Goal: Task Accomplishment & Management: Complete application form

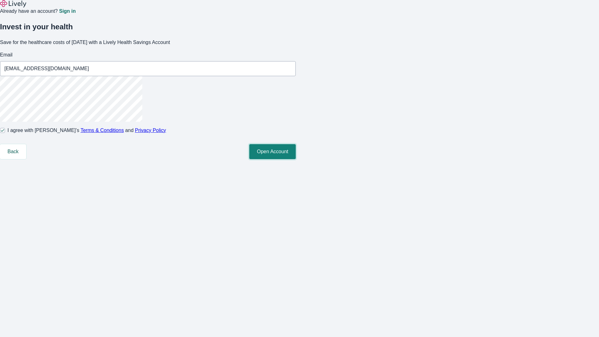
click at [296, 159] on button "Open Account" at bounding box center [272, 151] width 46 height 15
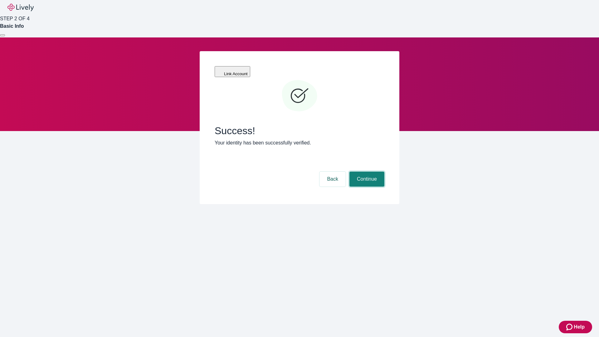
click at [366, 172] on button "Continue" at bounding box center [366, 179] width 35 height 15
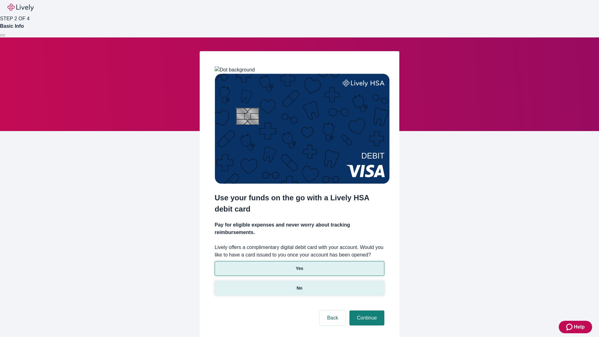
click at [299, 285] on p "No" at bounding box center [300, 288] width 6 height 7
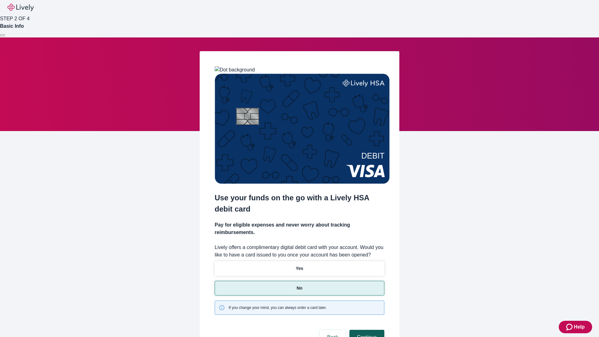
click at [366, 330] on button "Continue" at bounding box center [366, 337] width 35 height 15
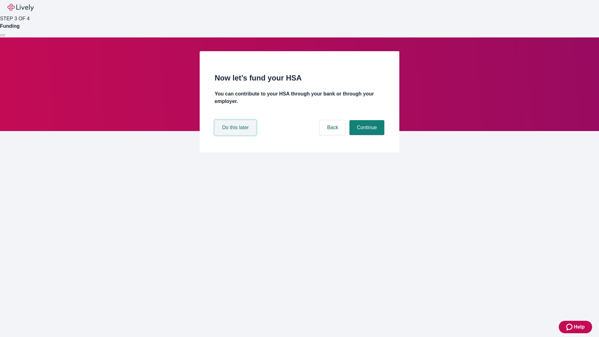
click at [236, 135] on button "Do this later" at bounding box center [235, 127] width 41 height 15
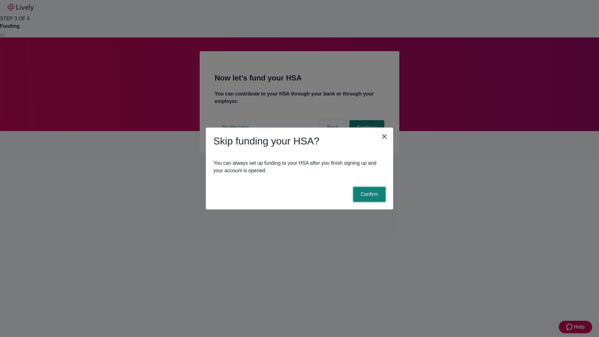
click at [368, 194] on button "Confirm" at bounding box center [369, 194] width 32 height 15
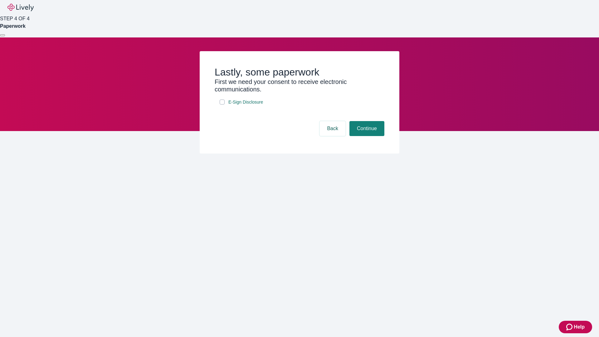
click at [222, 104] on input "E-Sign Disclosure" at bounding box center [222, 101] width 5 height 5
checkbox input "true"
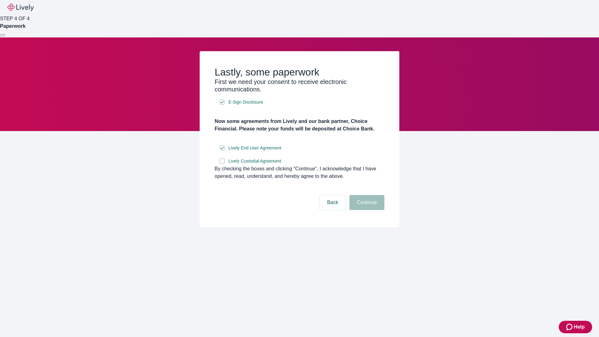
click at [222, 163] on input "Lively Custodial Agreement" at bounding box center [222, 160] width 5 height 5
checkbox input "true"
click at [366, 210] on button "Continue" at bounding box center [366, 202] width 35 height 15
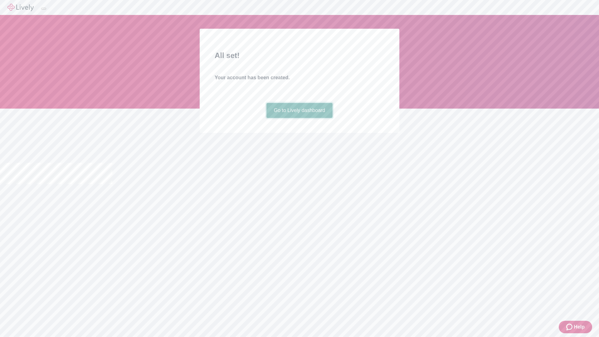
click at [299, 118] on link "Go to Lively dashboard" at bounding box center [299, 110] width 66 height 15
